Goal: Obtain resource: Download file/media

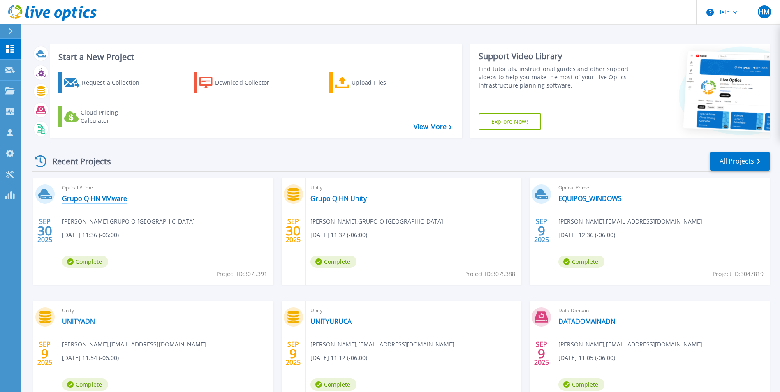
click at [97, 196] on link "Grupo Q HN VMware" at bounding box center [94, 198] width 65 height 8
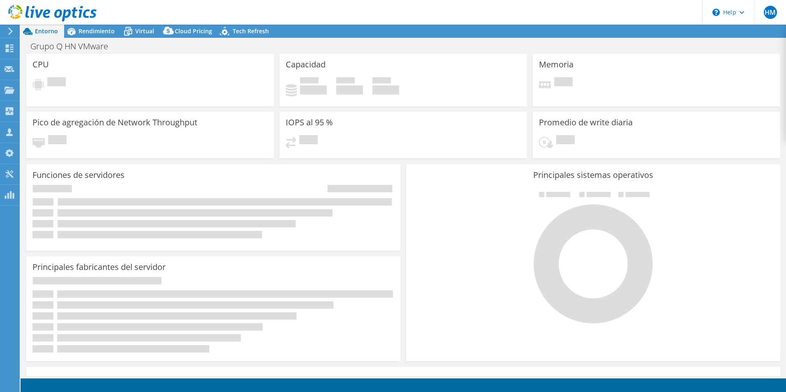
select select "USD"
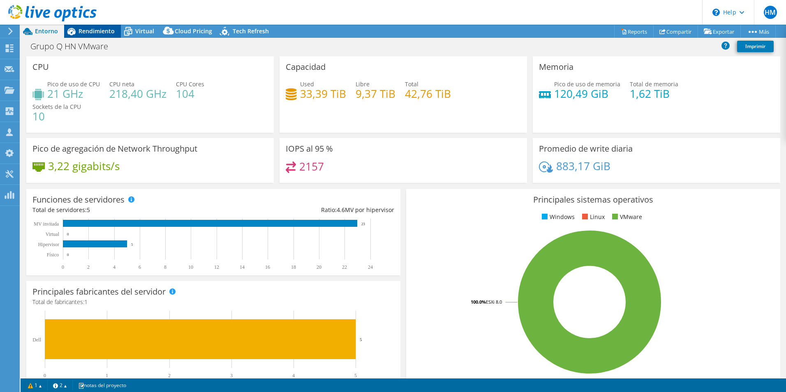
click at [90, 31] on span "Rendimiento" at bounding box center [96, 31] width 36 height 8
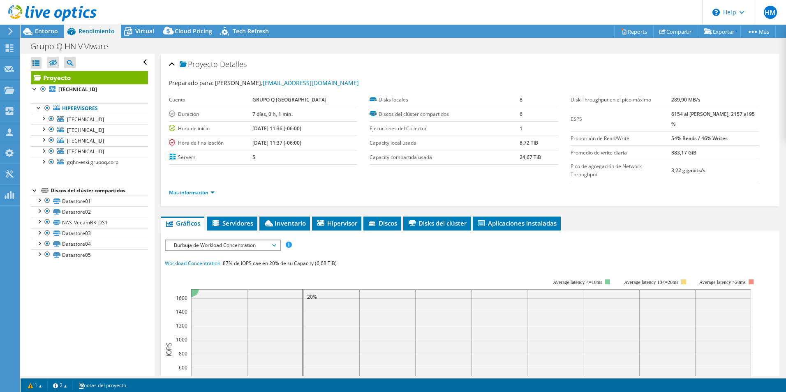
scroll to position [41, 0]
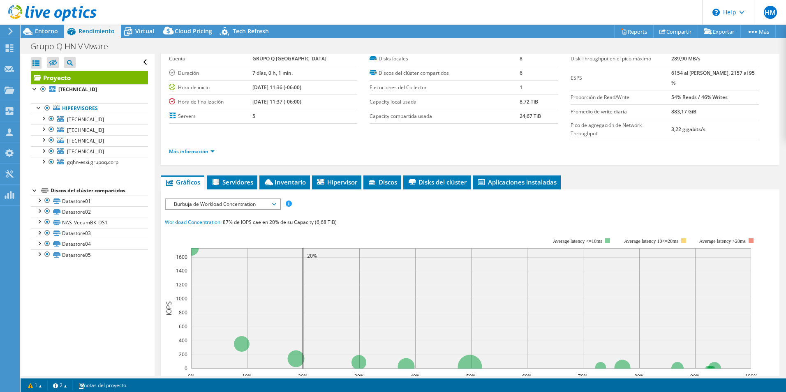
click at [227, 199] on span "Burbuja de Workload Concentration" at bounding box center [223, 204] width 106 height 10
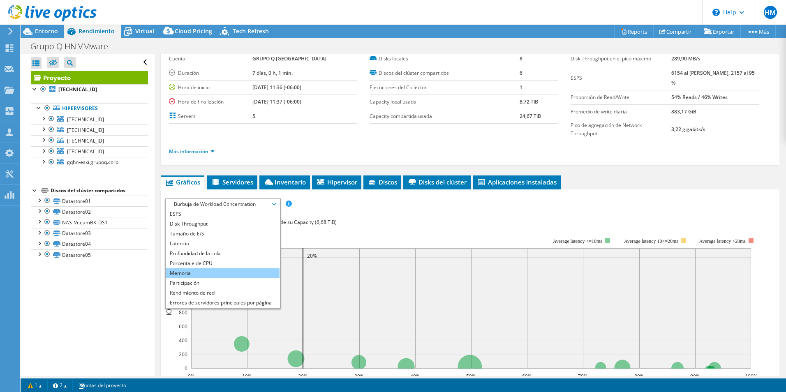
click at [210, 268] on li "Memoria" at bounding box center [223, 273] width 114 height 10
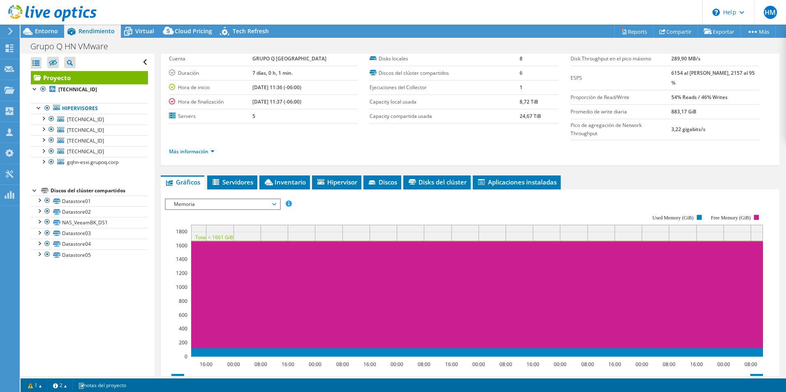
click at [217, 199] on span "Memoria" at bounding box center [223, 204] width 106 height 10
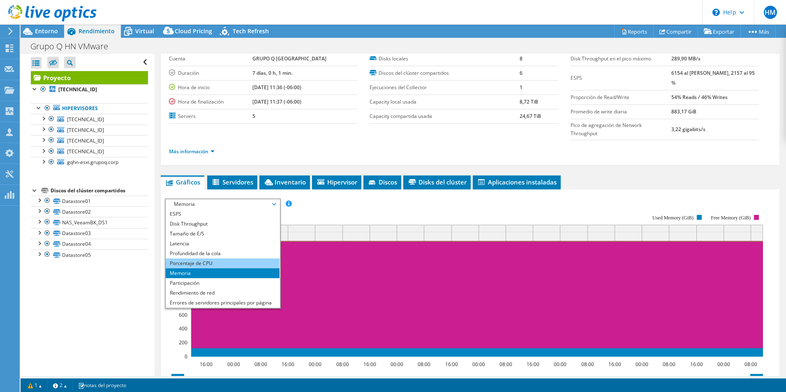
click at [210, 258] on li "Porcentaje de CPU" at bounding box center [223, 263] width 114 height 10
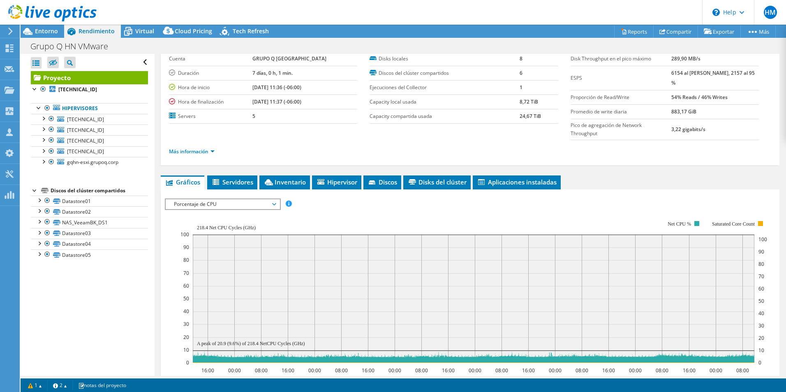
click at [211, 199] on span "Porcentaje de CPU" at bounding box center [223, 204] width 106 height 10
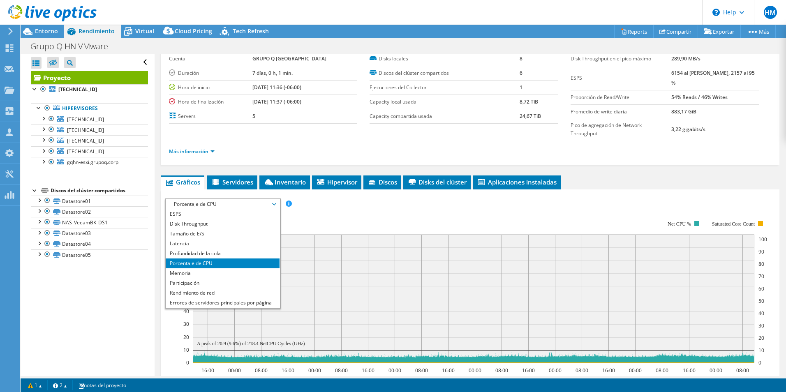
click at [122, 290] on div "Abrir todo Cerrar todo Ocultar nodos excluidos Filtro de árbol del proyecto" at bounding box center [88, 215] width 134 height 322
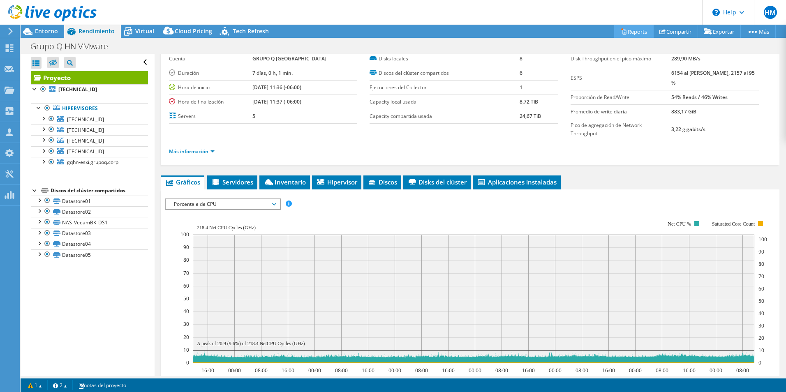
click at [627, 31] on link "Reports" at bounding box center [633, 31] width 39 height 13
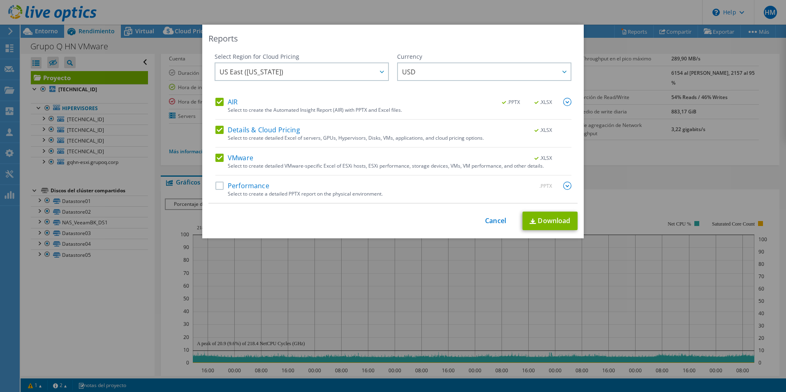
click at [217, 187] on label "Performance" at bounding box center [242, 186] width 54 height 8
click at [0, 0] on input "Performance" at bounding box center [0, 0] width 0 height 0
click at [549, 222] on link "Download" at bounding box center [549, 221] width 55 height 18
click at [565, 100] on img at bounding box center [567, 102] width 8 height 8
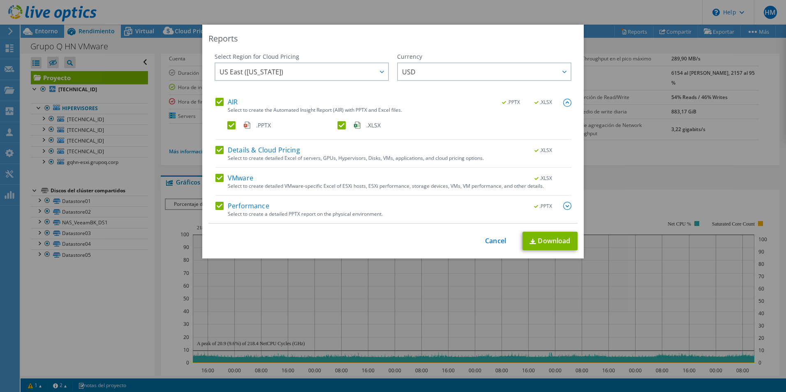
click at [566, 210] on img at bounding box center [567, 206] width 8 height 8
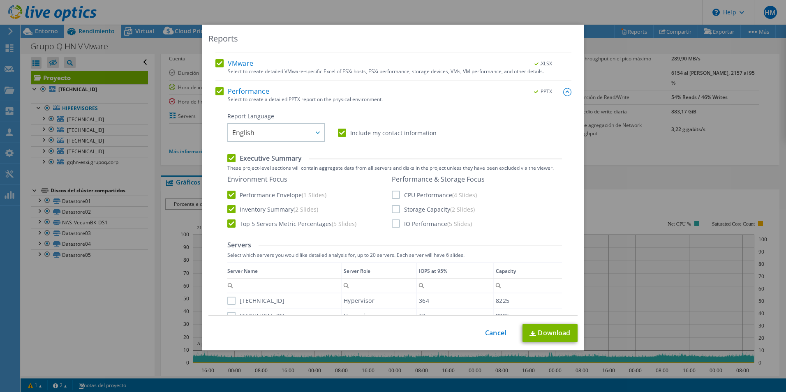
scroll to position [123, 0]
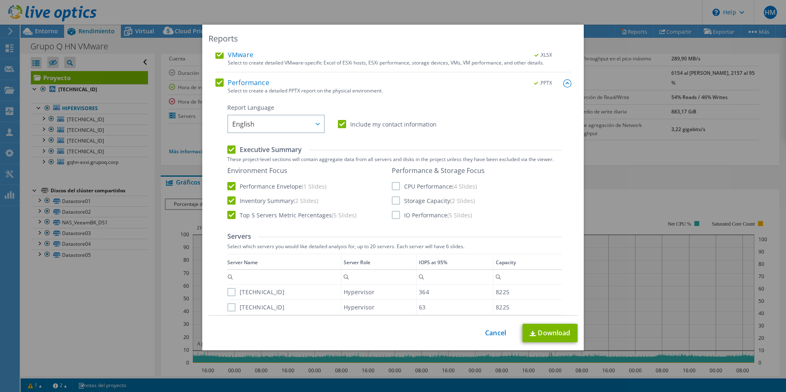
click at [392, 187] on label "CPU Performance (4 Slides)" at bounding box center [434, 186] width 85 height 8
click at [0, 0] on input "CPU Performance (4 Slides)" at bounding box center [0, 0] width 0 height 0
click at [392, 201] on label "Storage Capacity (2 Slides)" at bounding box center [433, 200] width 83 height 8
click at [0, 0] on input "Storage Capacity (2 Slides)" at bounding box center [0, 0] width 0 height 0
click at [394, 217] on label "IO Performance (5 Slides)" at bounding box center [432, 215] width 80 height 8
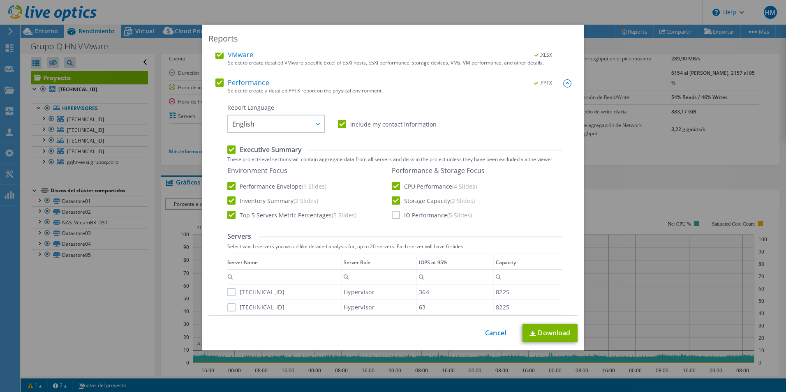
click at [0, 0] on input "IO Performance (5 Slides)" at bounding box center [0, 0] width 0 height 0
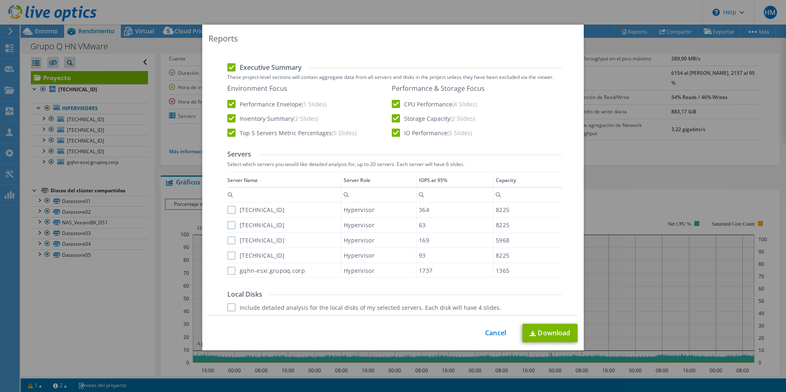
scroll to position [247, 0]
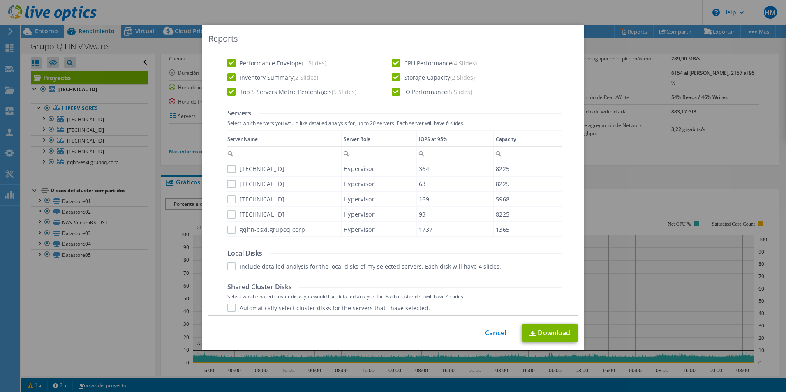
click at [228, 168] on label "192.168.15.11" at bounding box center [255, 169] width 57 height 8
click at [0, 0] on input "192.168.15.11" at bounding box center [0, 0] width 0 height 0
click at [227, 182] on label "192.168.15.12" at bounding box center [255, 184] width 57 height 8
click at [0, 0] on input "192.168.15.12" at bounding box center [0, 0] width 0 height 0
click at [227, 200] on label "192.168.15.13" at bounding box center [255, 199] width 57 height 8
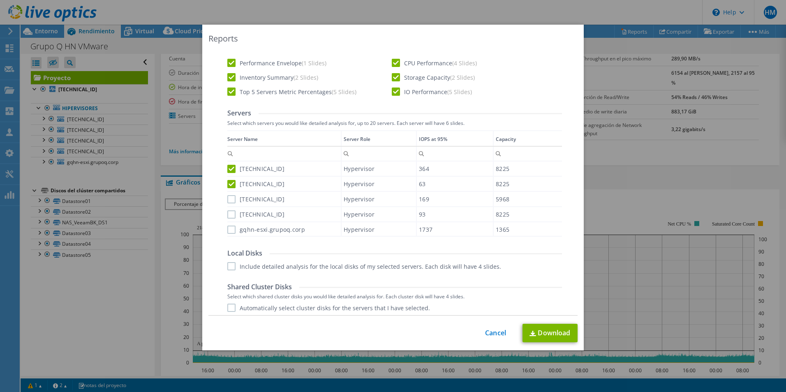
click at [0, 0] on input "192.168.15.13" at bounding box center [0, 0] width 0 height 0
click at [228, 216] on label "192.168.15.10" at bounding box center [255, 214] width 57 height 8
click at [0, 0] on input "192.168.15.10" at bounding box center [0, 0] width 0 height 0
click at [229, 231] on label "gqhn-esxi.grupoq.corp" at bounding box center [266, 230] width 78 height 8
click at [0, 0] on input "gqhn-esxi.grupoq.corp" at bounding box center [0, 0] width 0 height 0
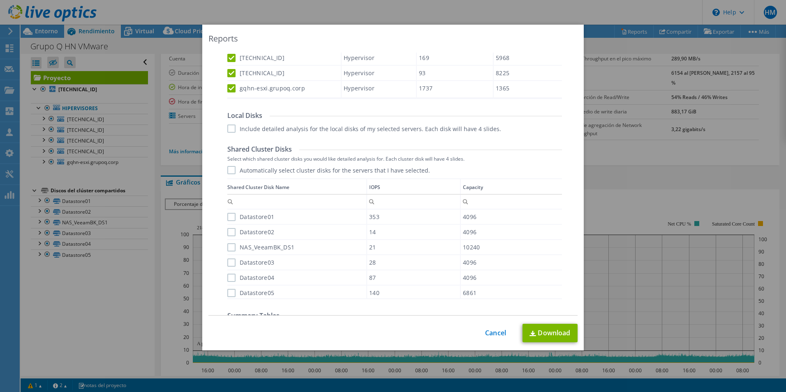
scroll to position [363, 0]
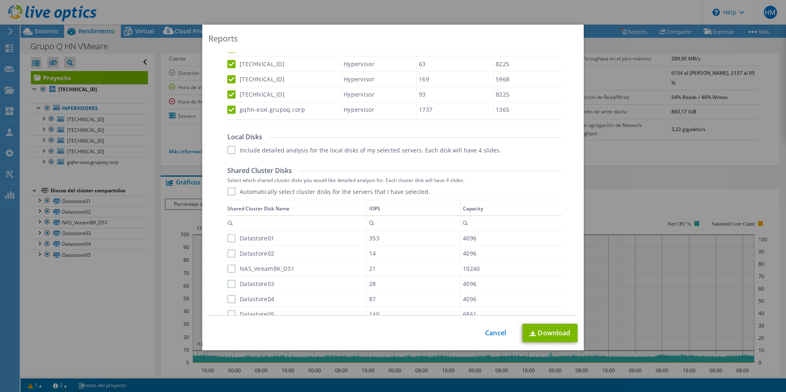
click at [228, 150] on label "Include detailed analysis for the local disks of my selected servers. Each disk…" at bounding box center [364, 150] width 274 height 8
click at [0, 0] on input "Include detailed analysis for the local disks of my selected servers. Each disk…" at bounding box center [0, 0] width 0 height 0
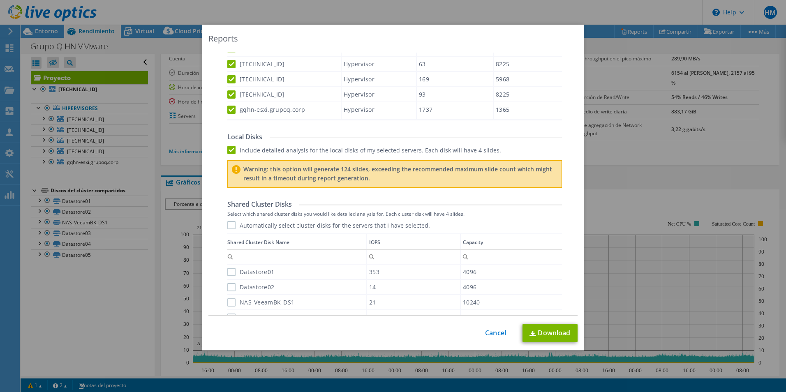
click at [231, 148] on label "Include detailed analysis for the local disks of my selected servers. Each disk…" at bounding box center [364, 150] width 274 height 8
click at [0, 0] on input "Include detailed analysis for the local disks of my selected servers. Each disk…" at bounding box center [0, 0] width 0 height 0
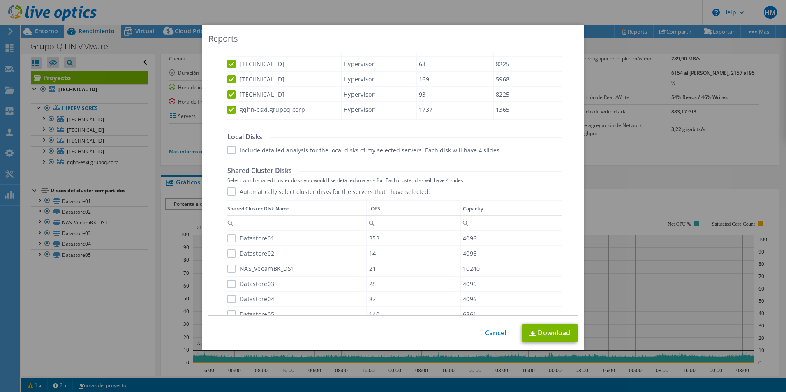
scroll to position [445, 0]
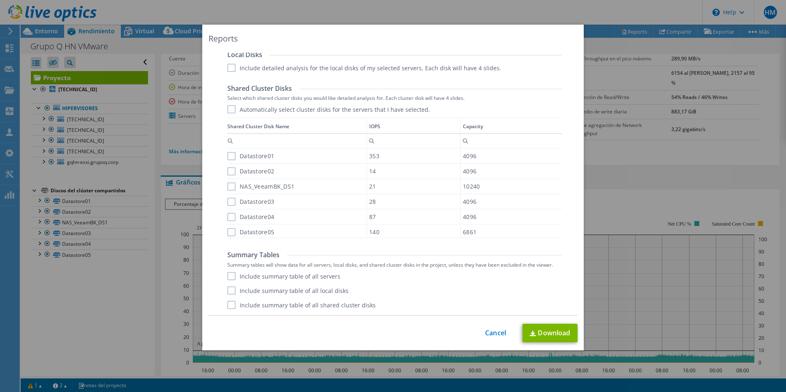
click at [227, 276] on label "Include summary table of all servers" at bounding box center [283, 276] width 113 height 8
click at [0, 0] on input "Include summary table of all servers" at bounding box center [0, 0] width 0 height 0
click at [227, 292] on label "Include summary table of all local disks" at bounding box center [287, 290] width 121 height 8
click at [0, 0] on input "Include summary table of all local disks" at bounding box center [0, 0] width 0 height 0
click at [231, 305] on label "Include summary table of all shared cluster disks" at bounding box center [301, 305] width 148 height 8
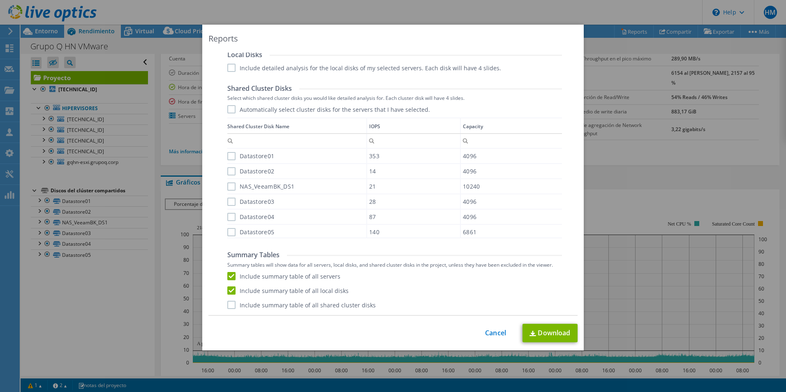
click at [0, 0] on input "Include summary table of all shared cluster disks" at bounding box center [0, 0] width 0 height 0
click at [536, 334] on link "Download" at bounding box center [549, 333] width 55 height 18
click at [491, 337] on div "This process may take a while, please wait... Cancel Download" at bounding box center [392, 333] width 369 height 18
click at [491, 334] on link "Cancel" at bounding box center [495, 333] width 21 height 8
